Goal: Information Seeking & Learning: Learn about a topic

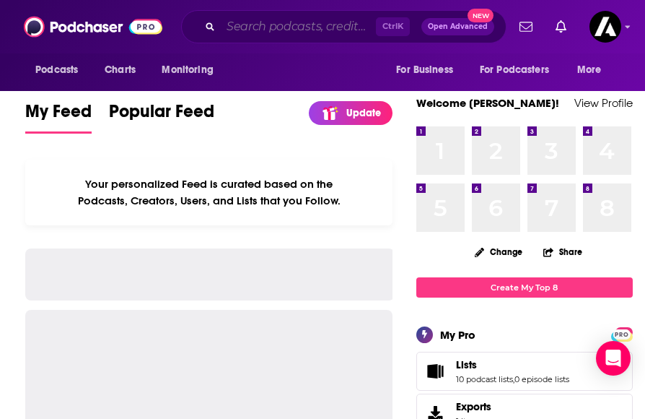
click at [255, 31] on input "Search podcasts, credits, & more..." at bounding box center [298, 26] width 155 height 23
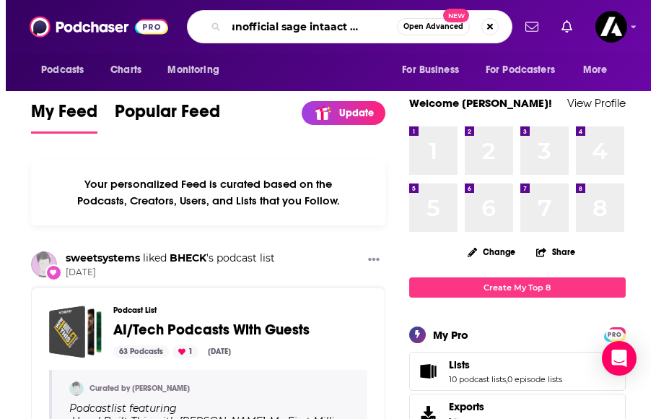
scroll to position [0, 28]
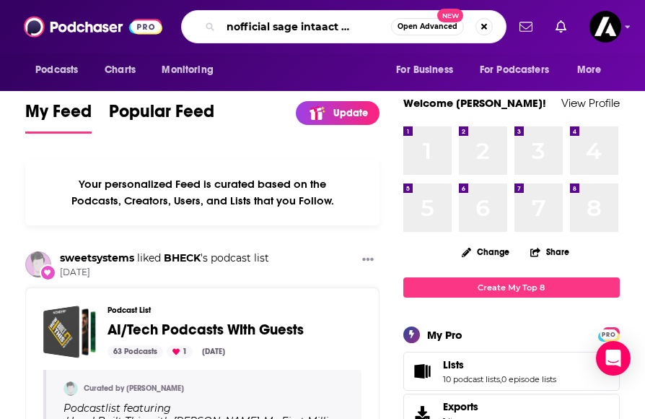
type input "the unofficial sage intaact podcast"
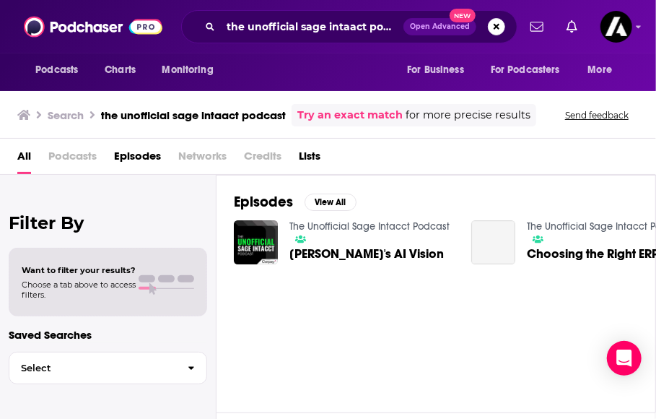
click at [330, 252] on span "Sage's AI Vision" at bounding box center [366, 254] width 154 height 12
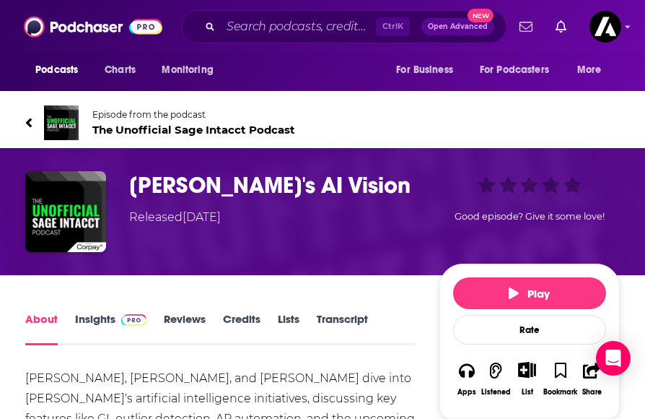
click at [100, 126] on span "The Unofficial Sage Intacct Podcast" at bounding box center [193, 130] width 203 height 14
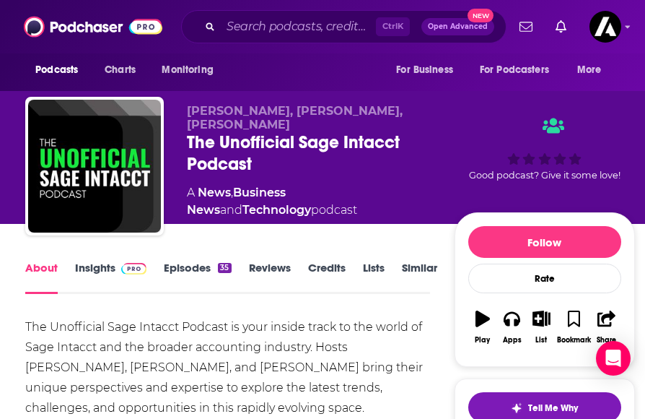
click at [97, 265] on link "Insights" at bounding box center [110, 276] width 71 height 33
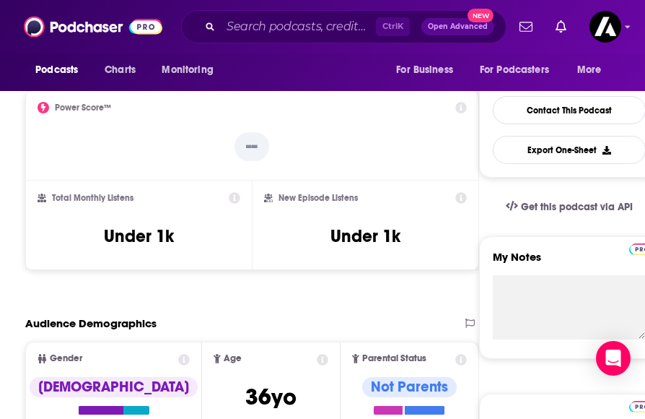
scroll to position [338, 0]
